Goal: Use online tool/utility: Utilize a website feature to perform a specific function

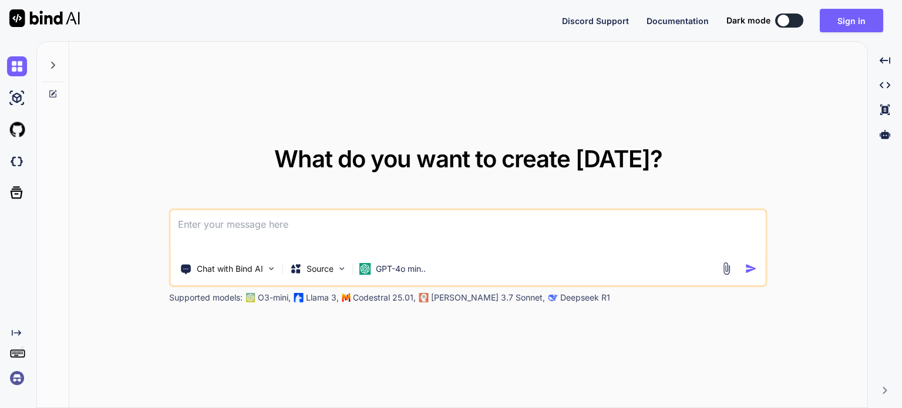
click at [359, 232] on textarea at bounding box center [468, 231] width 595 height 43
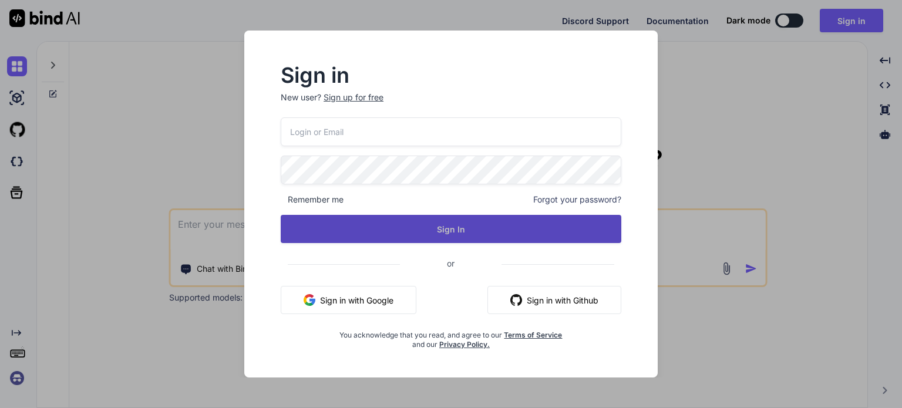
click at [368, 232] on button "Sign In" at bounding box center [451, 229] width 341 height 28
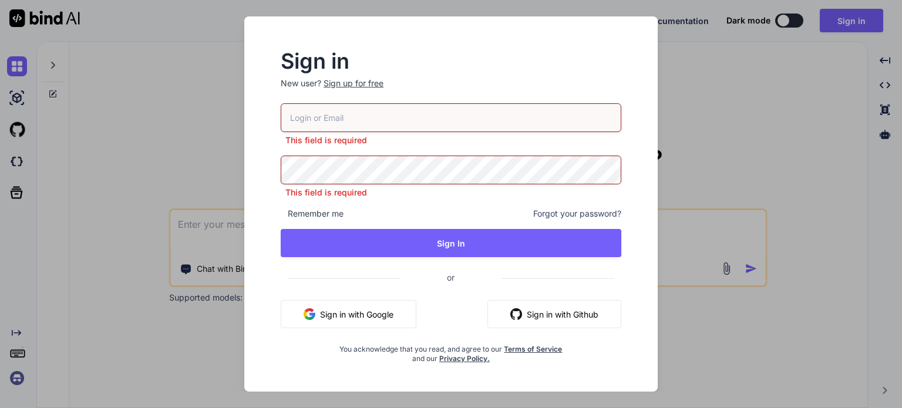
click at [371, 316] on button "Sign in with Google" at bounding box center [349, 314] width 136 height 28
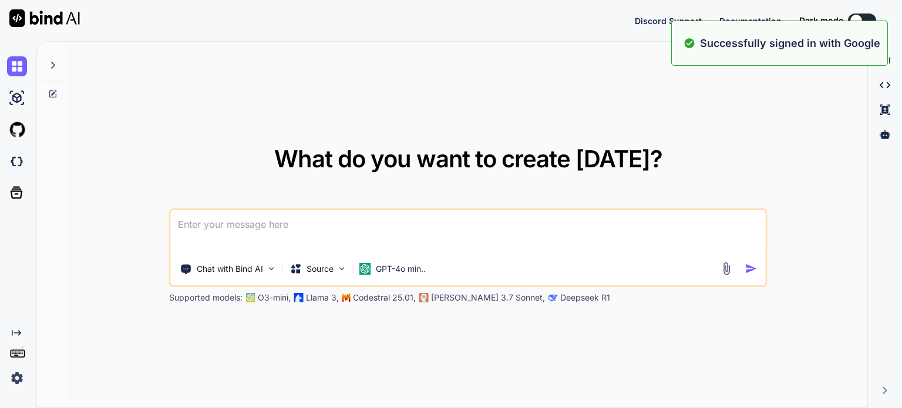
click at [453, 217] on textarea at bounding box center [468, 231] width 595 height 43
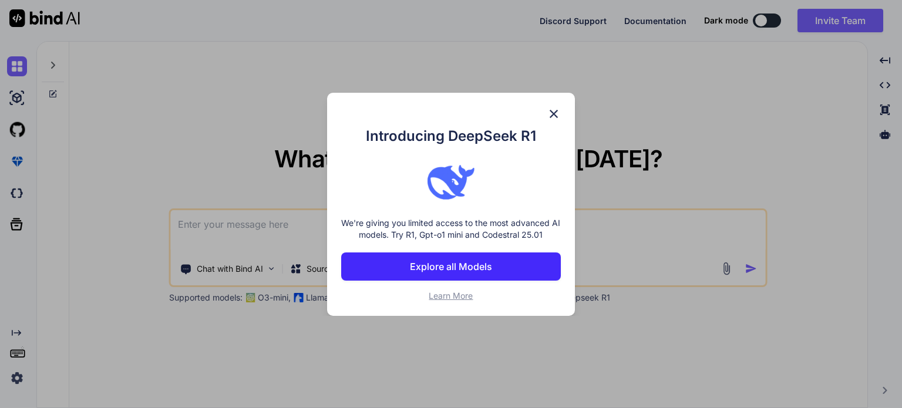
paste textarea "➢ Loremip Dolorsita Conse: AdipIscing (Elitseddoe + Tempor) I 741° utlabore etd…"
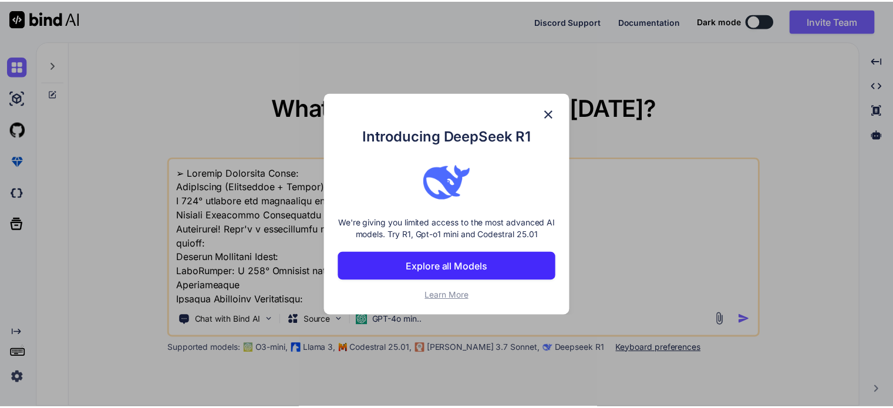
scroll to position [987, 0]
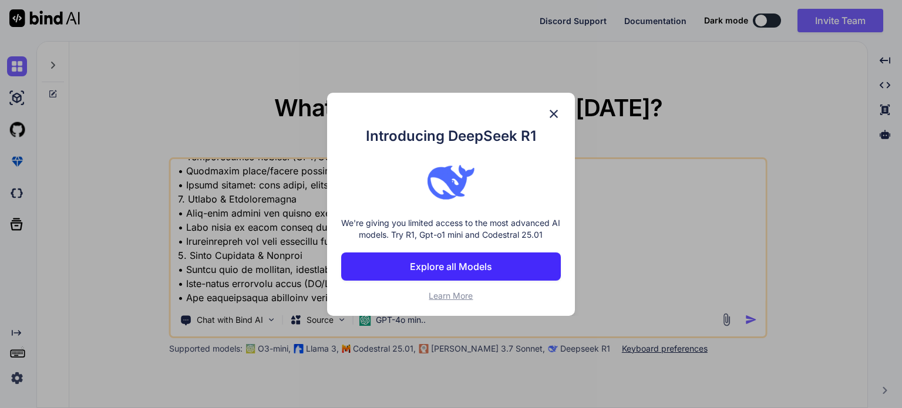
type textarea "➢ Loremip Dolorsita Conse: AdipIscing (Elitseddoe + Tempor) I 741° utlabore etd…"
click at [674, 110] on div "Introducing DeepSeek R1 We're giving you limited access to the most advanced AI…" at bounding box center [451, 204] width 902 height 408
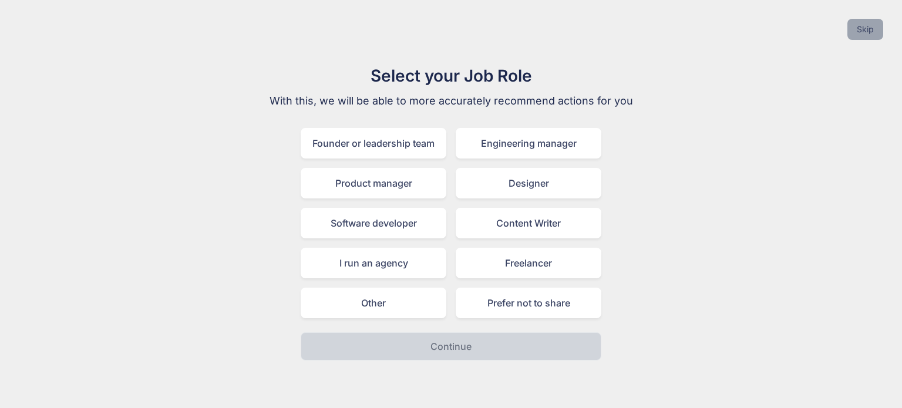
click at [847, 35] on button "Skip" at bounding box center [865, 29] width 36 height 21
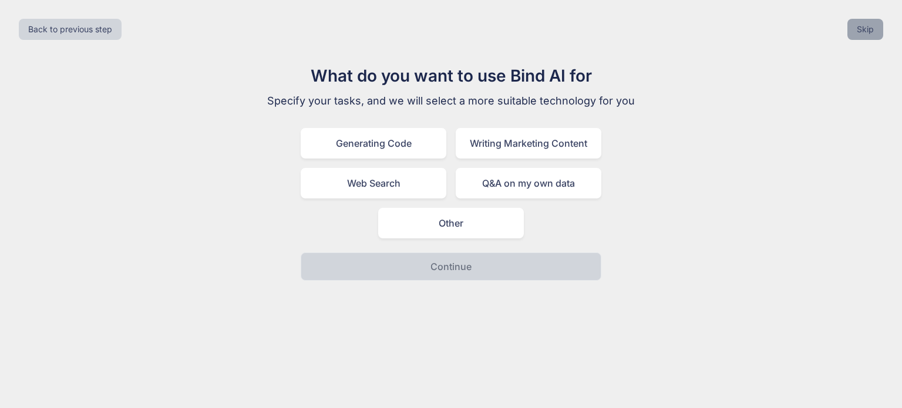
click at [847, 35] on button "Skip" at bounding box center [865, 29] width 36 height 21
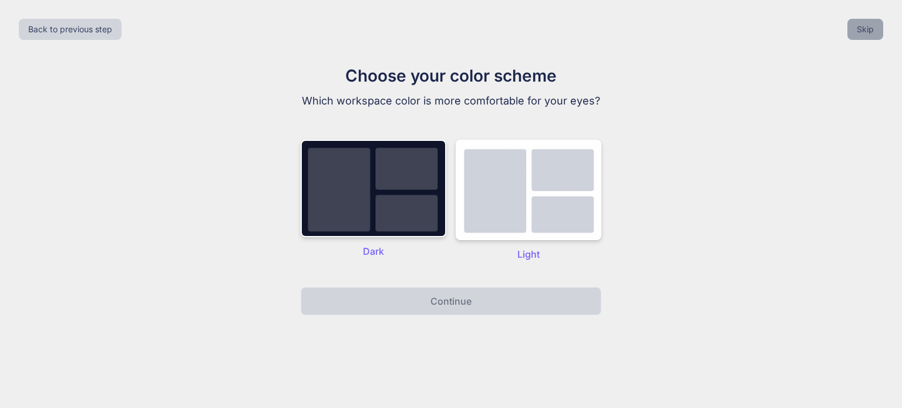
click at [847, 35] on button "Skip" at bounding box center [865, 29] width 36 height 21
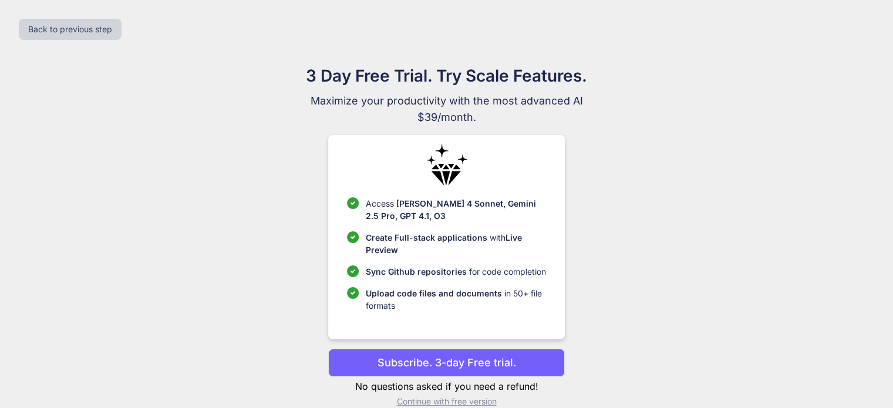
click at [846, 35] on div "Back to previous step" at bounding box center [446, 29] width 874 height 40
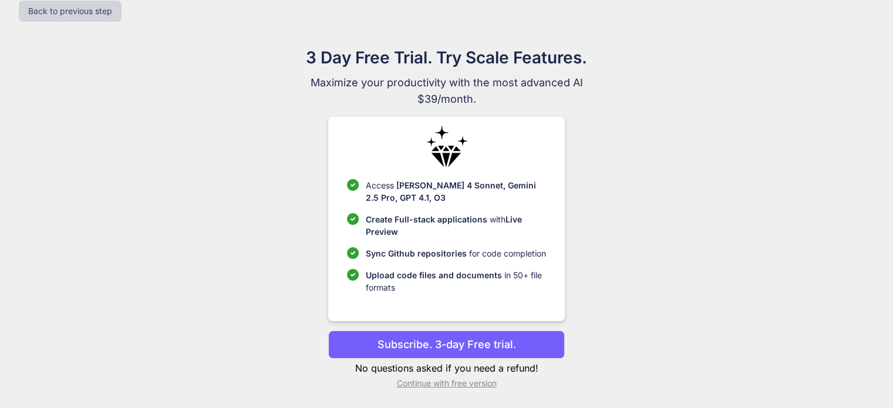
click at [459, 343] on p "Subscribe. 3-day Free trial." at bounding box center [447, 344] width 139 height 16
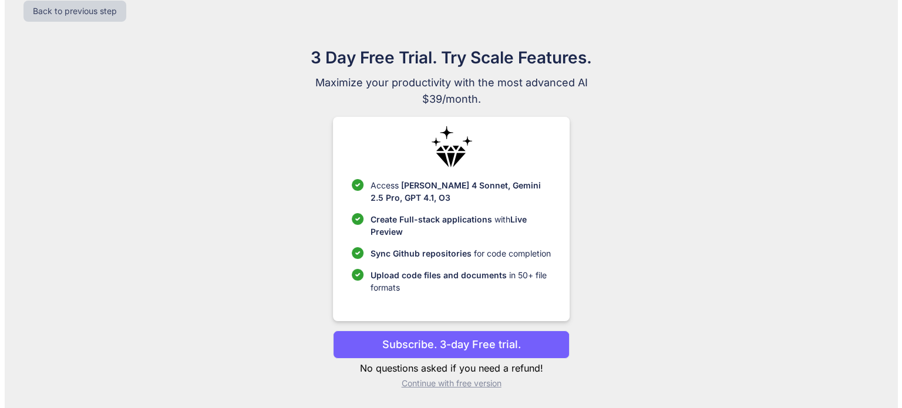
scroll to position [0, 0]
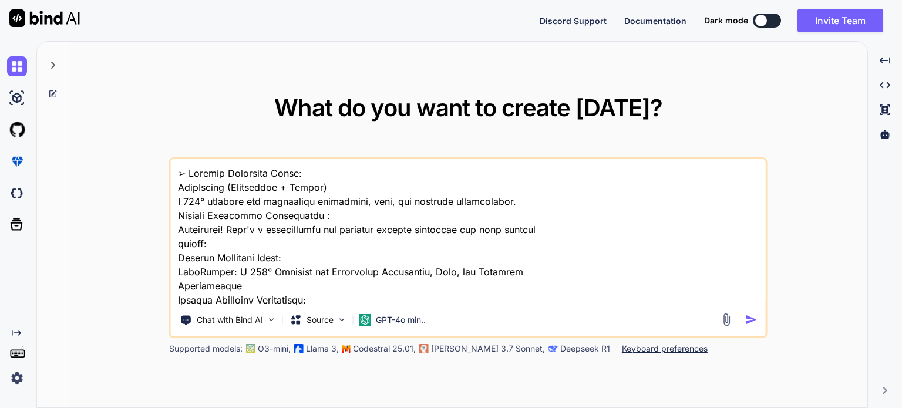
click at [665, 300] on textarea at bounding box center [468, 232] width 595 height 146
click at [747, 332] on div "Chat with Bind AI Source GPT-4o min.." at bounding box center [466, 319] width 591 height 23
click at [747, 325] on img "button" at bounding box center [751, 320] width 12 height 12
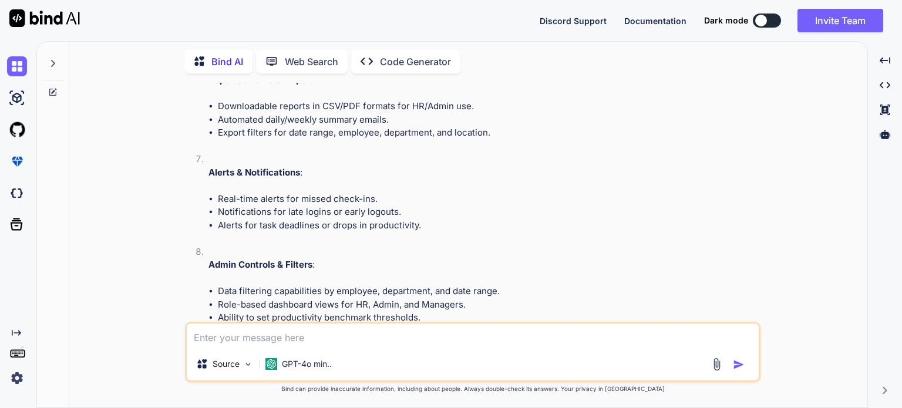
scroll to position [1436, 0]
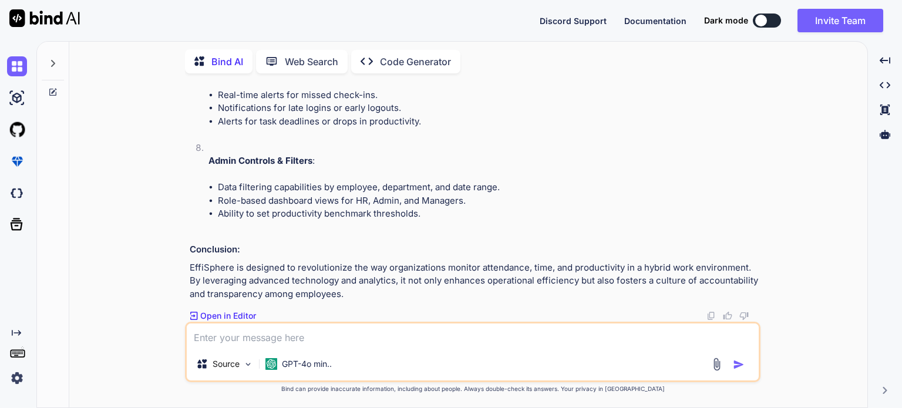
click at [245, 310] on p "Open in Editor" at bounding box center [228, 316] width 56 height 12
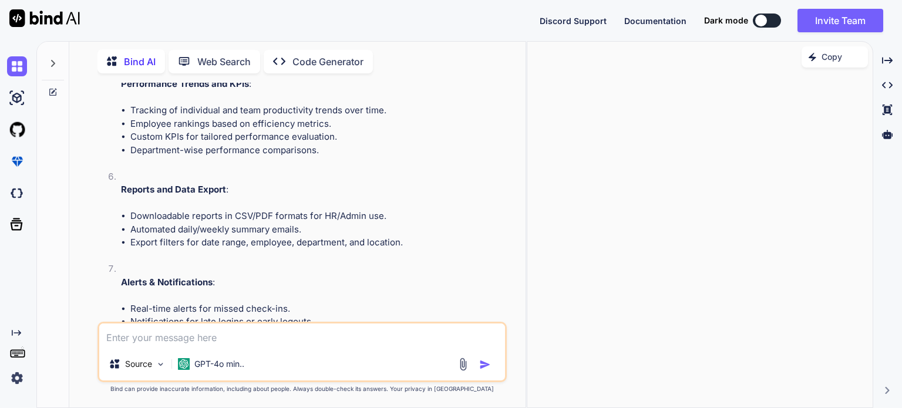
scroll to position [1674, 0]
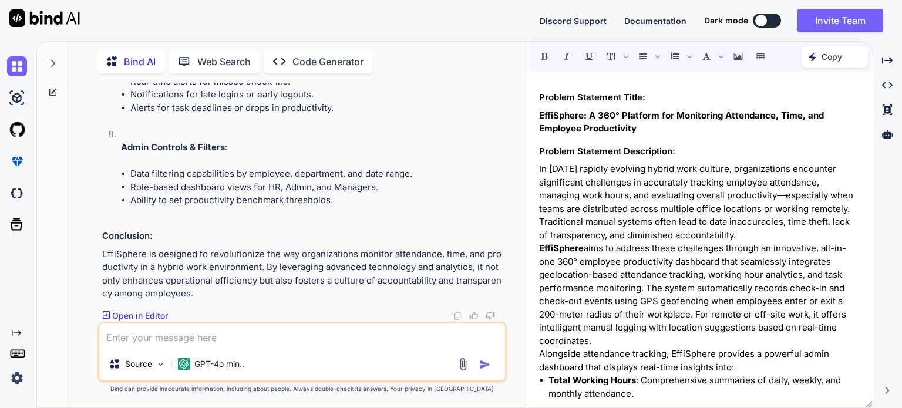
click at [176, 324] on textarea at bounding box center [302, 336] width 406 height 24
click at [139, 358] on p "Source" at bounding box center [138, 364] width 27 height 12
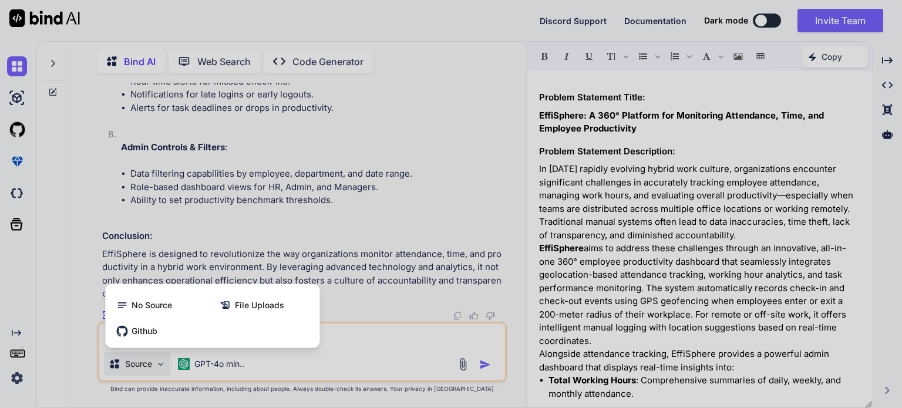
click at [334, 329] on div at bounding box center [451, 204] width 902 height 408
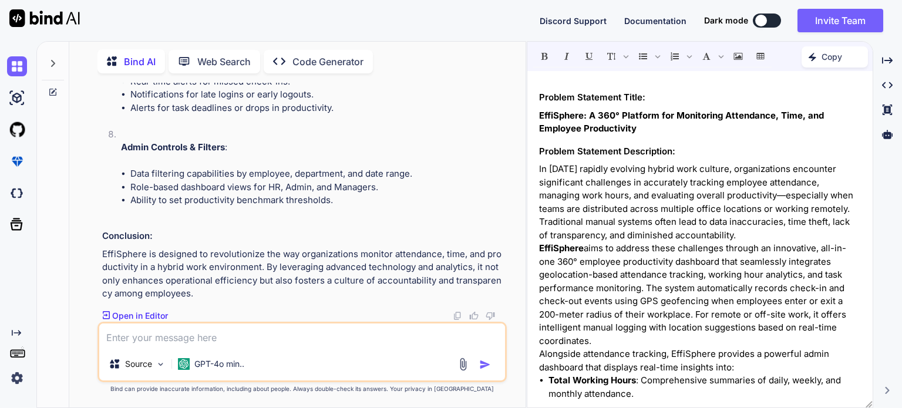
click at [335, 324] on textarea at bounding box center [302, 336] width 406 height 24
type textarea "Write code"
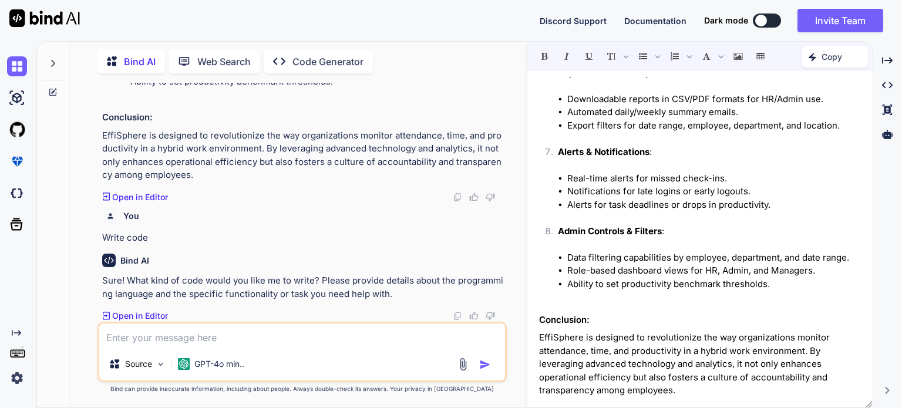
scroll to position [1055, 0]
click at [482, 203] on div "You Write code" at bounding box center [303, 224] width 402 height 42
click at [298, 274] on p "Sure! What kind of code would you like me to write? Please provide details abou…" at bounding box center [303, 287] width 402 height 26
click at [273, 324] on textarea at bounding box center [302, 336] width 406 height 24
type textarea "both frontend and backend"
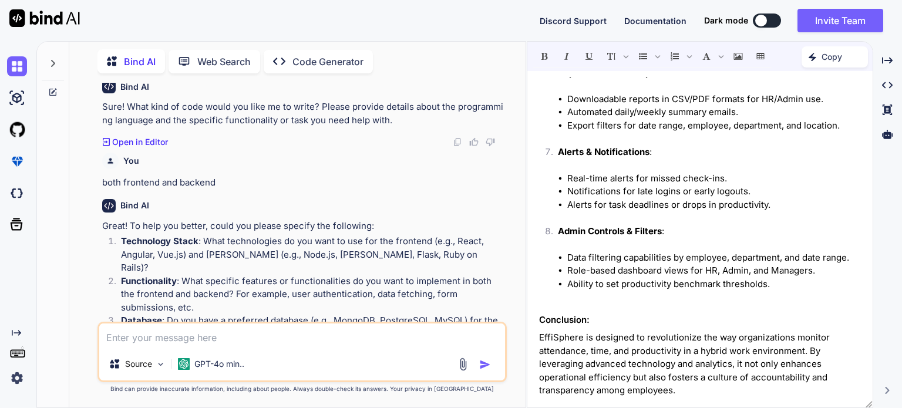
scroll to position [2070, 0]
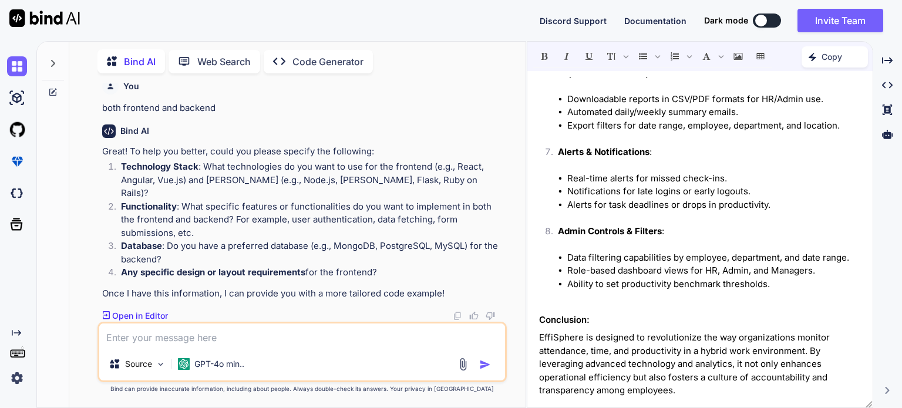
paste textarea "| Category | Tools/Frameworks | | -------------------------- | ----------------…"
type textarea "| Category | Tools/Frameworks | | -------------------------- | ----------------…"
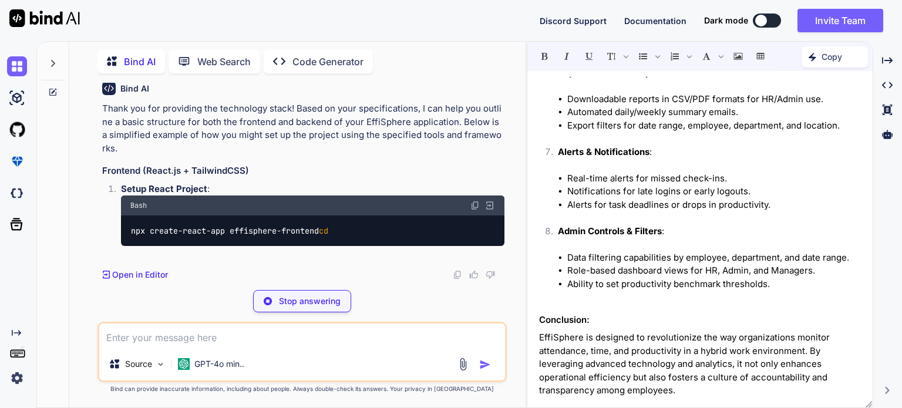
scroll to position [2473, 0]
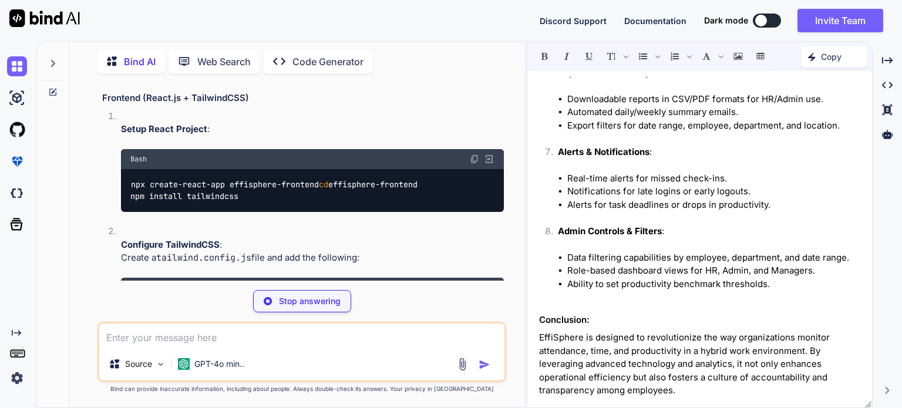
drag, startPoint x: 524, startPoint y: 144, endPoint x: 806, endPoint y: 170, distance: 283.1
click at [806, 170] on div "Bind AI Web Search Created with Pixso. Code Generator You Bind AI Problem State…" at bounding box center [469, 224] width 866 height 367
click at [883, 61] on icon "Created with Pixso." at bounding box center [887, 60] width 11 height 11
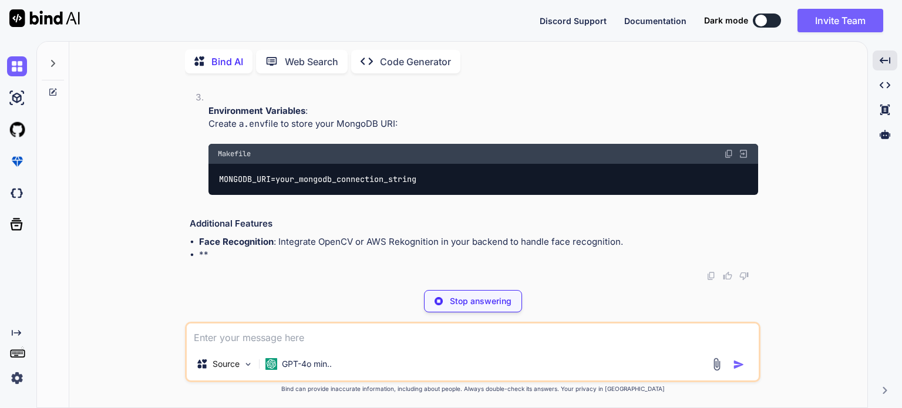
scroll to position [3768, 0]
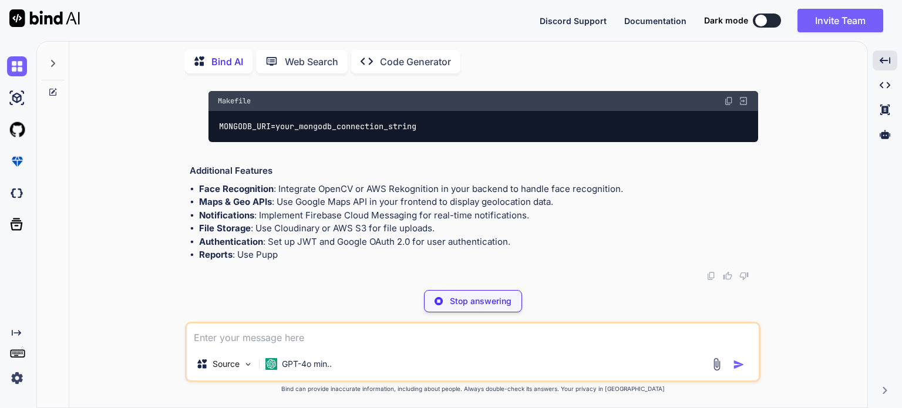
click at [451, 55] on p "Code Generator" at bounding box center [415, 62] width 71 height 14
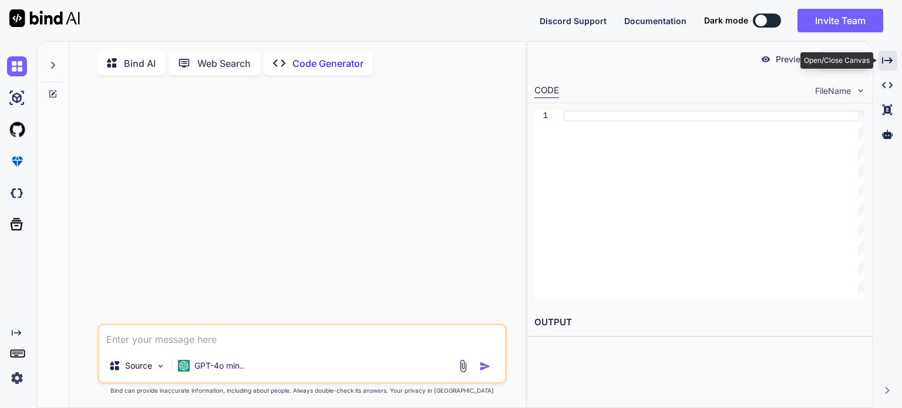
click at [892, 69] on div "Created with Pixso." at bounding box center [887, 61] width 19 height 20
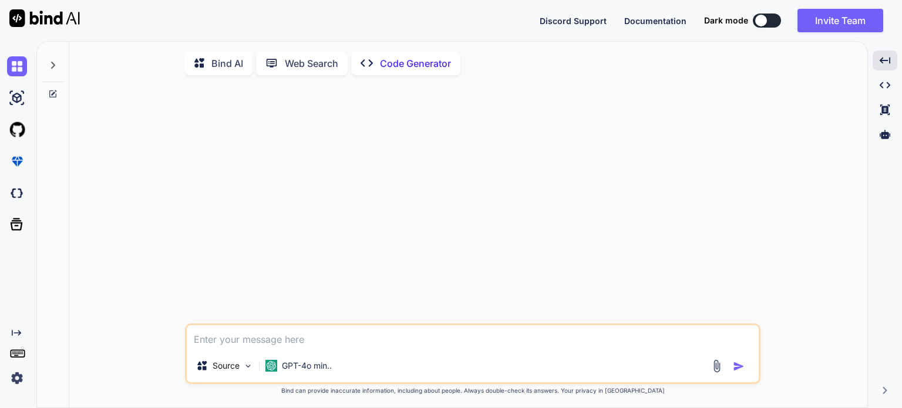
click at [214, 54] on div "Bind AI" at bounding box center [219, 63] width 68 height 24
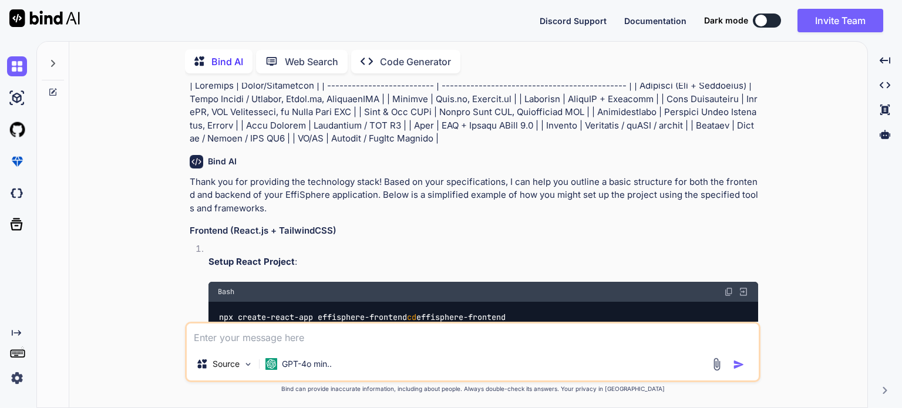
scroll to position [2015, 0]
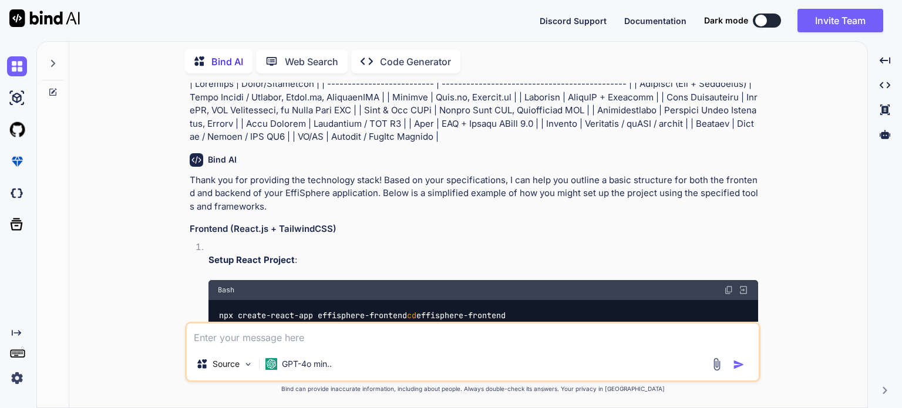
click at [755, 25] on div at bounding box center [761, 21] width 12 height 12
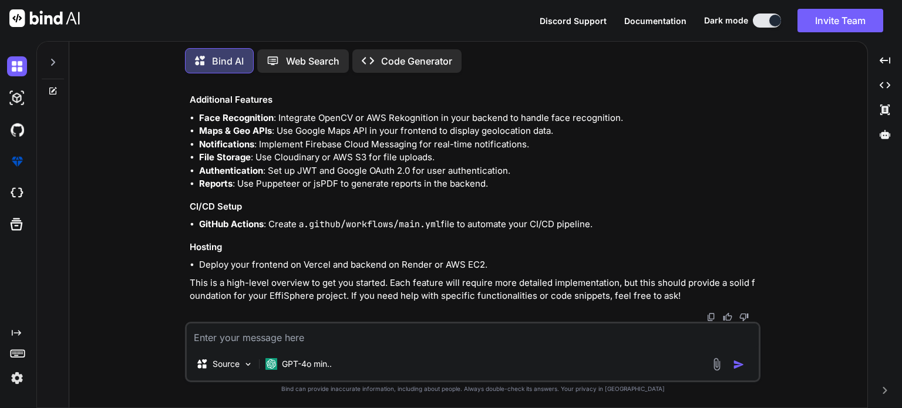
scroll to position [3905, 0]
click at [248, 340] on textarea at bounding box center [473, 336] width 572 height 24
type textarea "merge them in one folder"
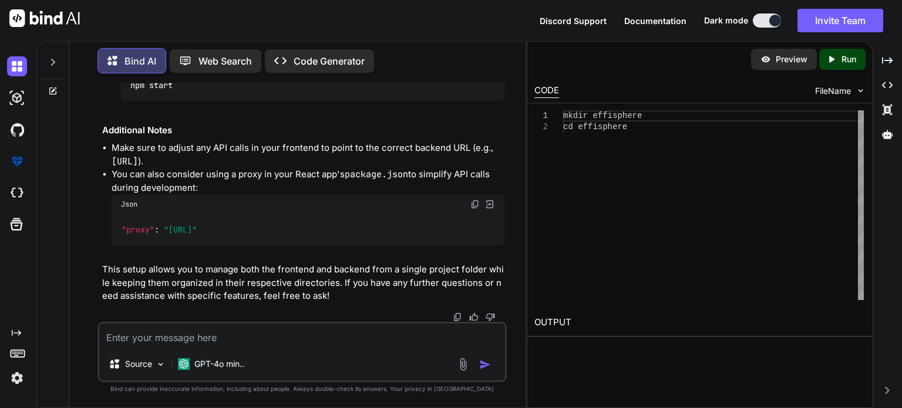
scroll to position [6262, 0]
click at [827, 65] on icon "Created with Pixso." at bounding box center [831, 59] width 11 height 11
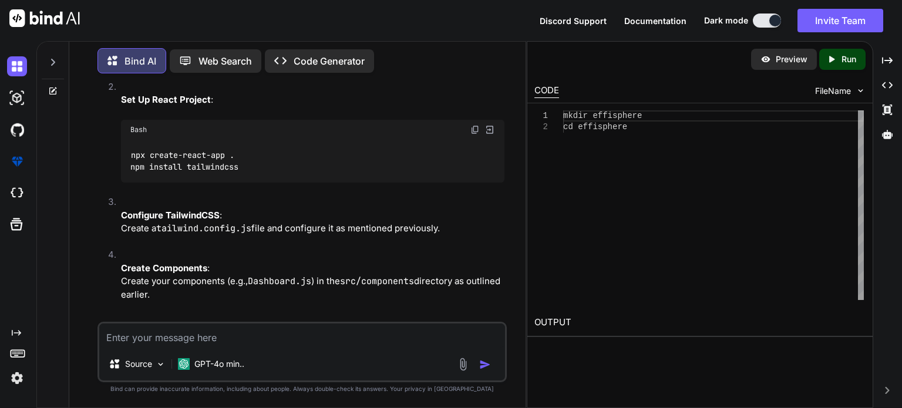
scroll to position [4625, 0]
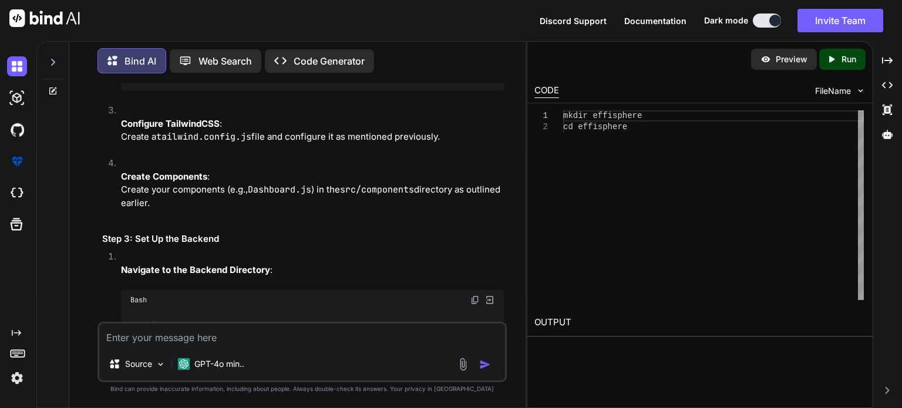
click at [595, 169] on div "mkdir effisphere cd effisphere" at bounding box center [713, 205] width 301 height 190
click at [505, 142] on div "You Bind AI Problem Statement Title: EffiSphere: A 360° Platform for Monitoring…" at bounding box center [303, 202] width 407 height 239
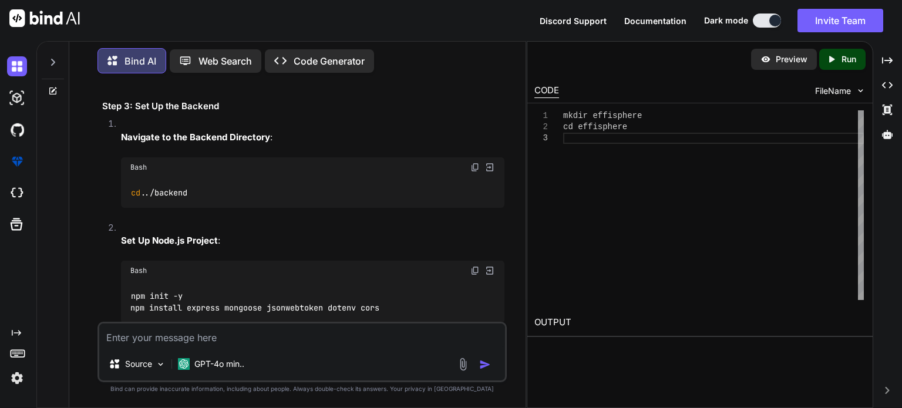
scroll to position [4758, 0]
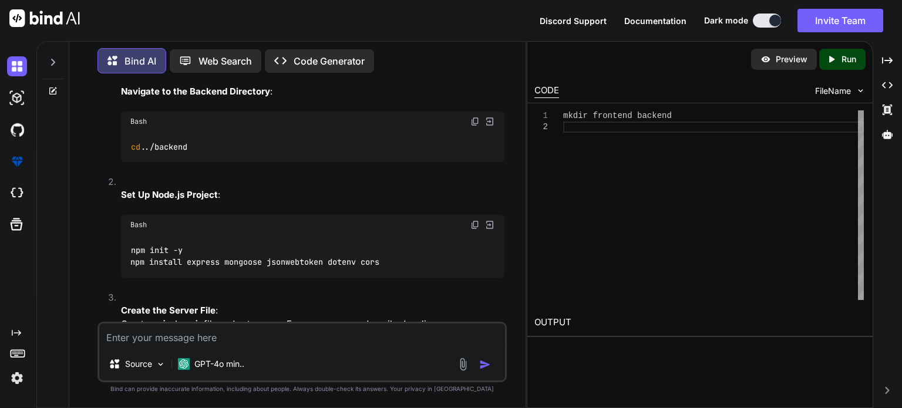
scroll to position [4806, 0]
click at [835, 64] on icon "Created with Pixso." at bounding box center [833, 59] width 15 height 11
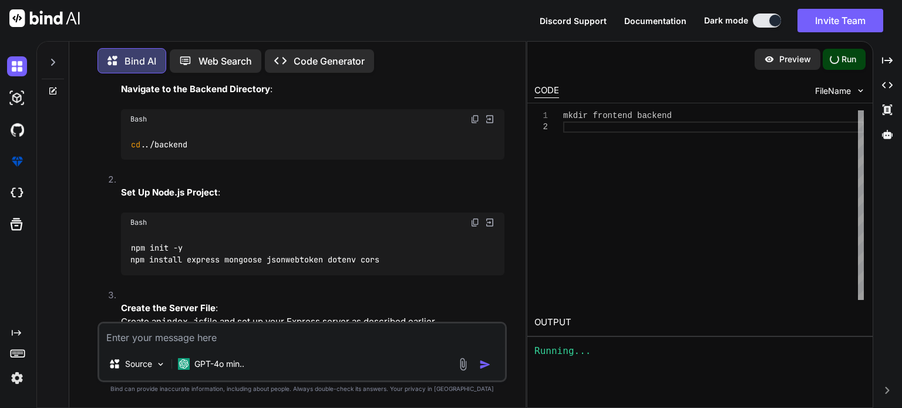
click at [621, 358] on div "Running..." at bounding box center [699, 351] width 331 height 14
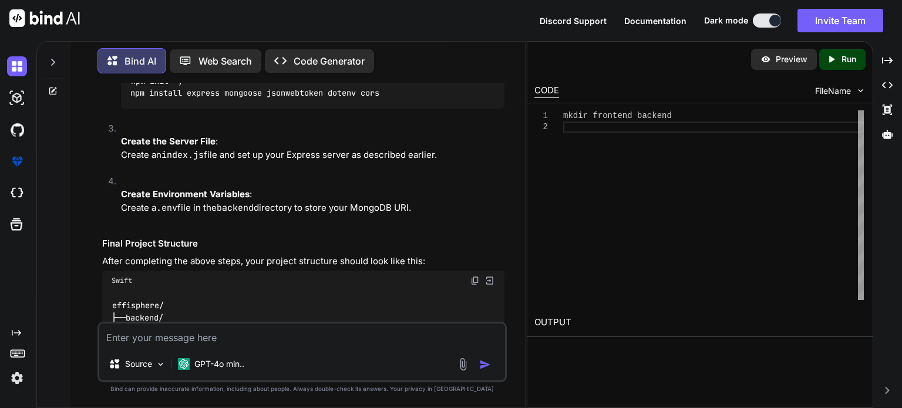
scroll to position [4980, 0]
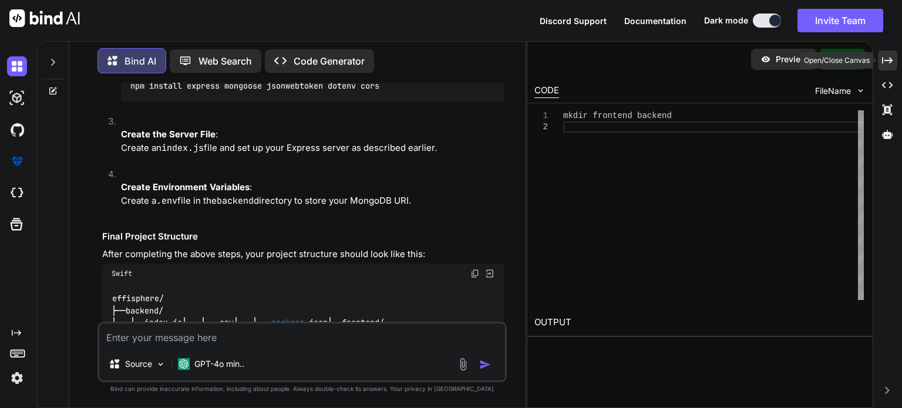
click at [894, 54] on div "Created with Pixso." at bounding box center [887, 61] width 19 height 20
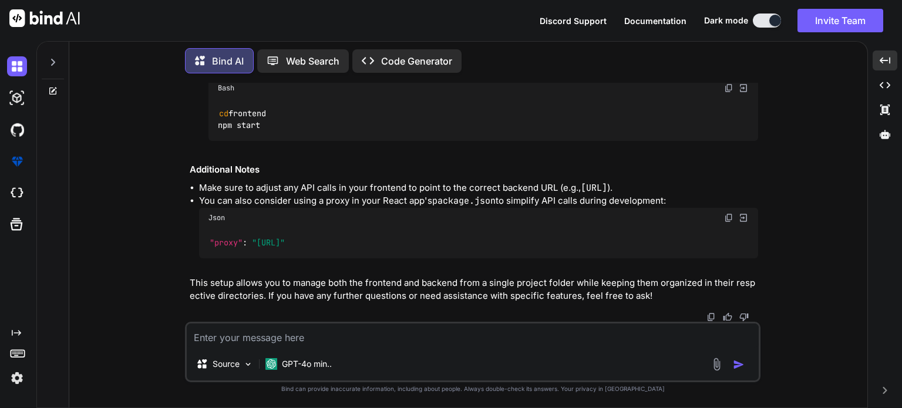
scroll to position [5790, 0]
click at [338, 340] on div "Source GPT-4o min.." at bounding box center [472, 352] width 575 height 60
click at [250, 363] on div "Source" at bounding box center [224, 363] width 66 height 23
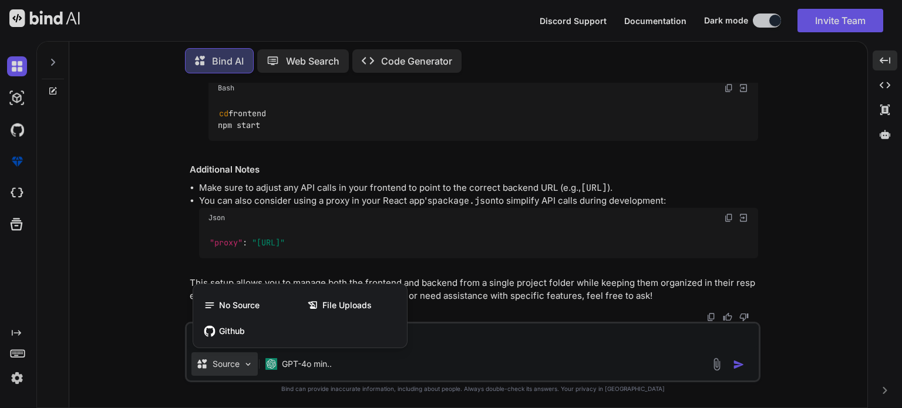
click at [455, 240] on div at bounding box center [451, 204] width 902 height 408
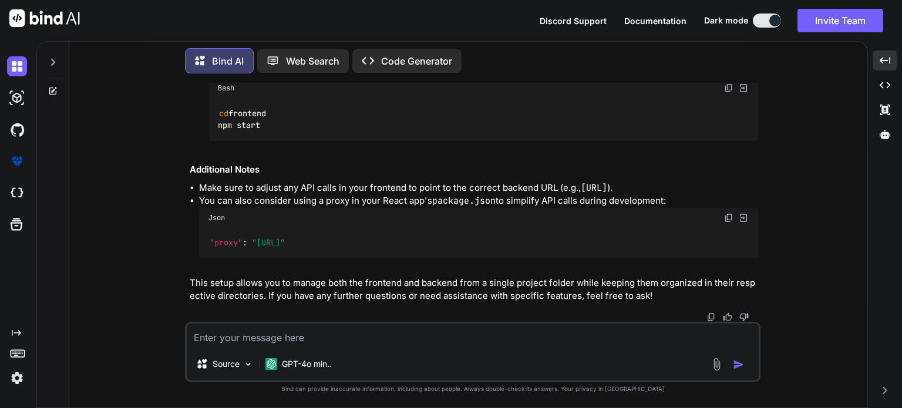
click at [362, 328] on textarea at bounding box center [473, 336] width 572 height 24
type textarea "provide a single file"
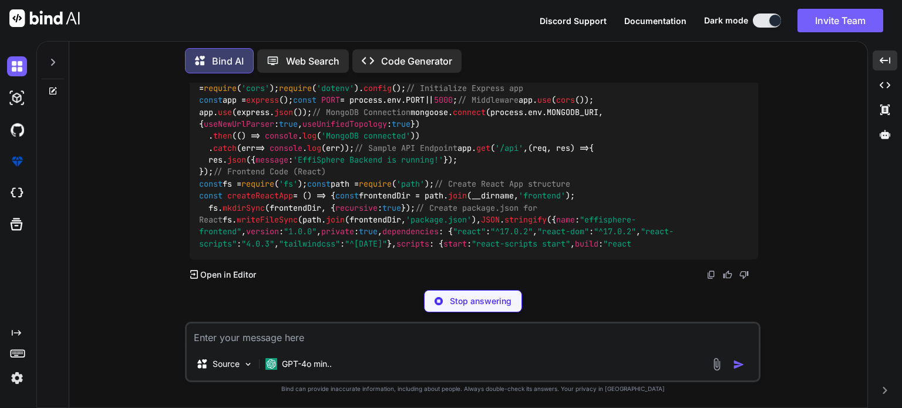
scroll to position [6696, 0]
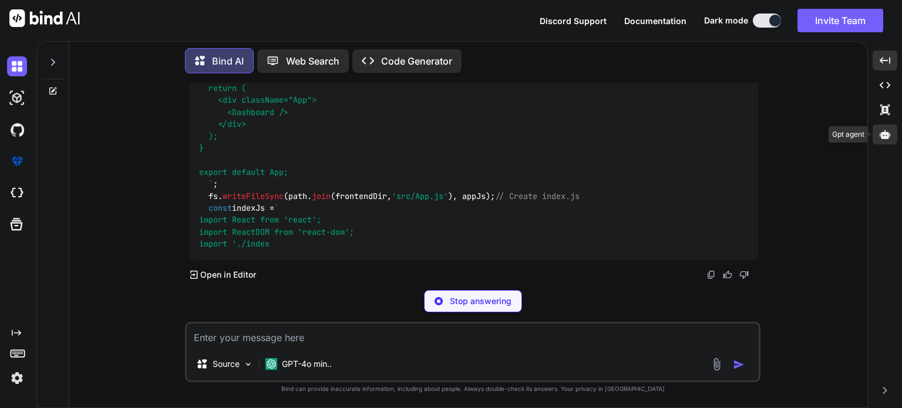
click at [884, 139] on icon at bounding box center [885, 134] width 11 height 9
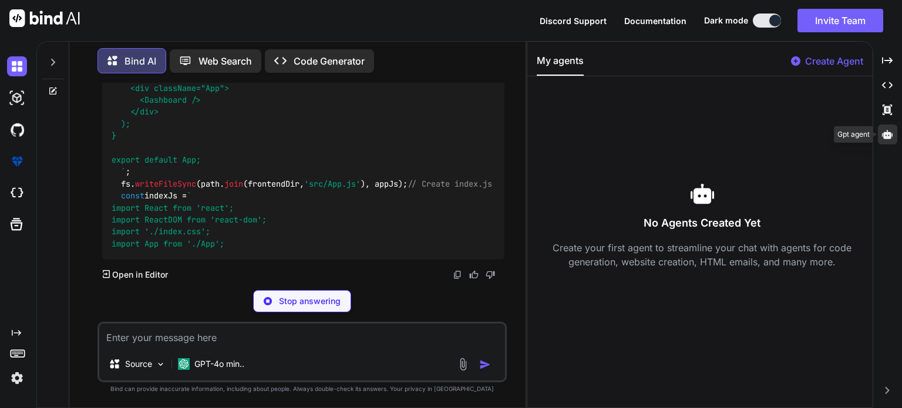
scroll to position [7196, 0]
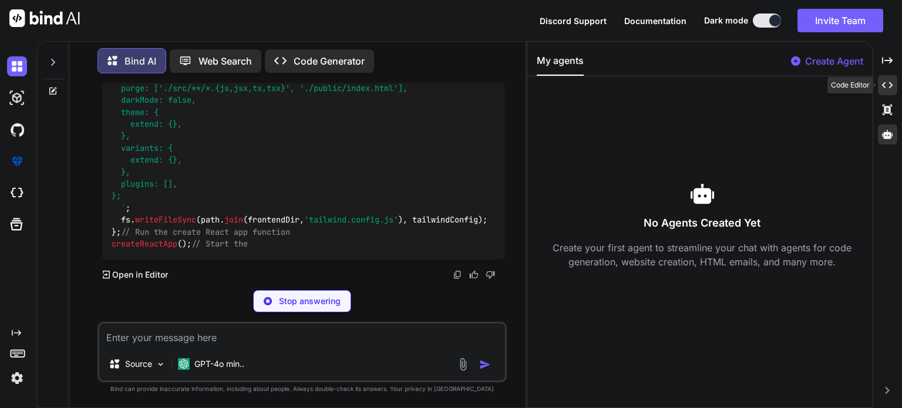
click at [893, 87] on div "Created with Pixso." at bounding box center [887, 85] width 19 height 20
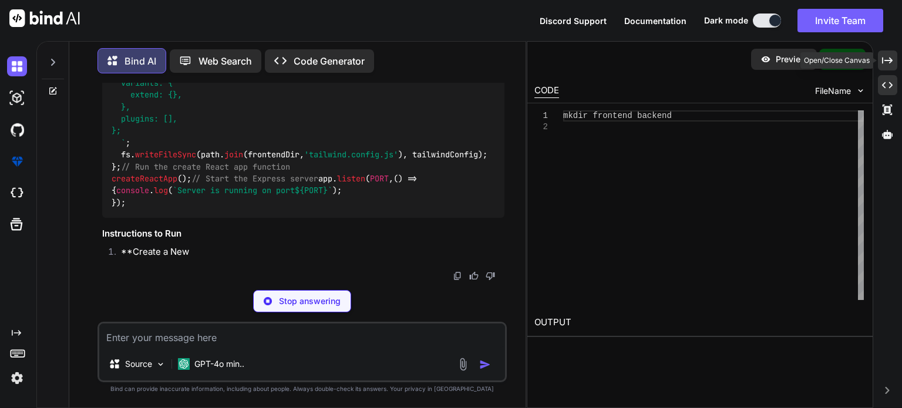
click at [888, 68] on div "Created with Pixso." at bounding box center [887, 61] width 19 height 20
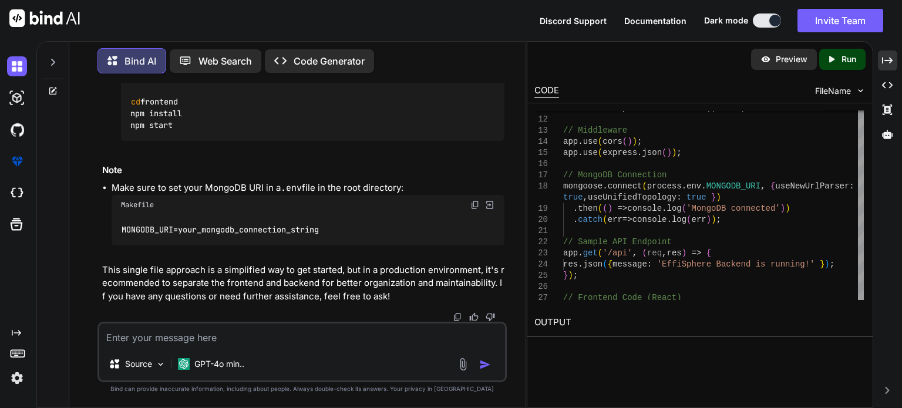
scroll to position [8872, 0]
click at [654, 54] on div "Preview Created with Pixso. Run" at bounding box center [699, 59] width 345 height 35
